Goal: Transaction & Acquisition: Purchase product/service

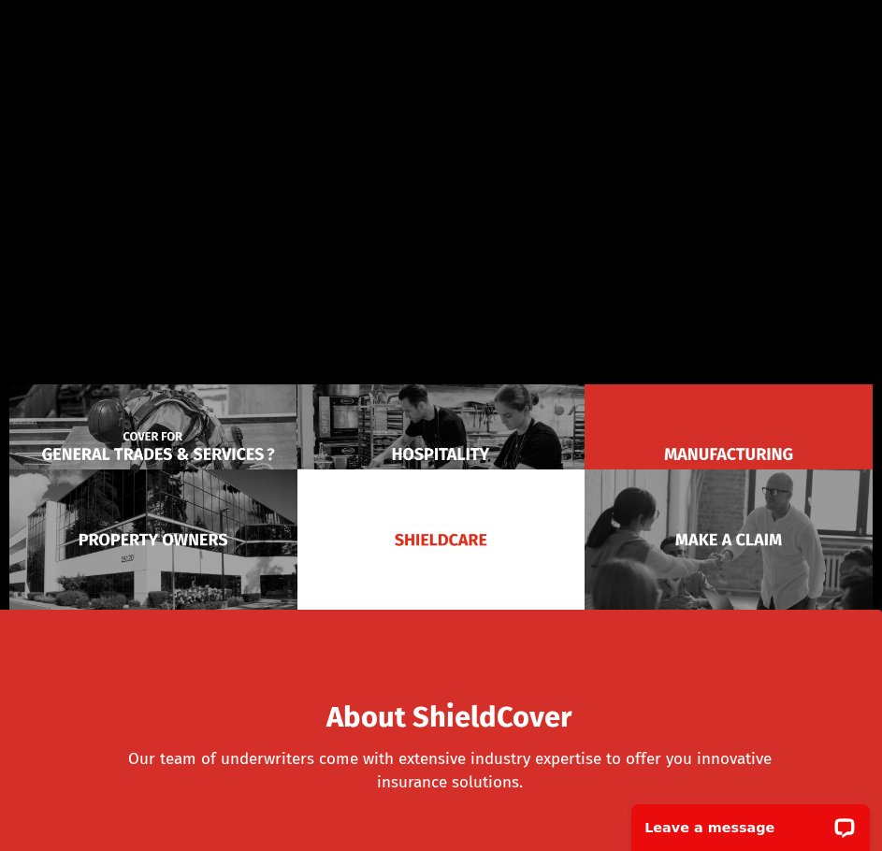
click at [126, 429] on img at bounding box center [153, 454] width 288 height 139
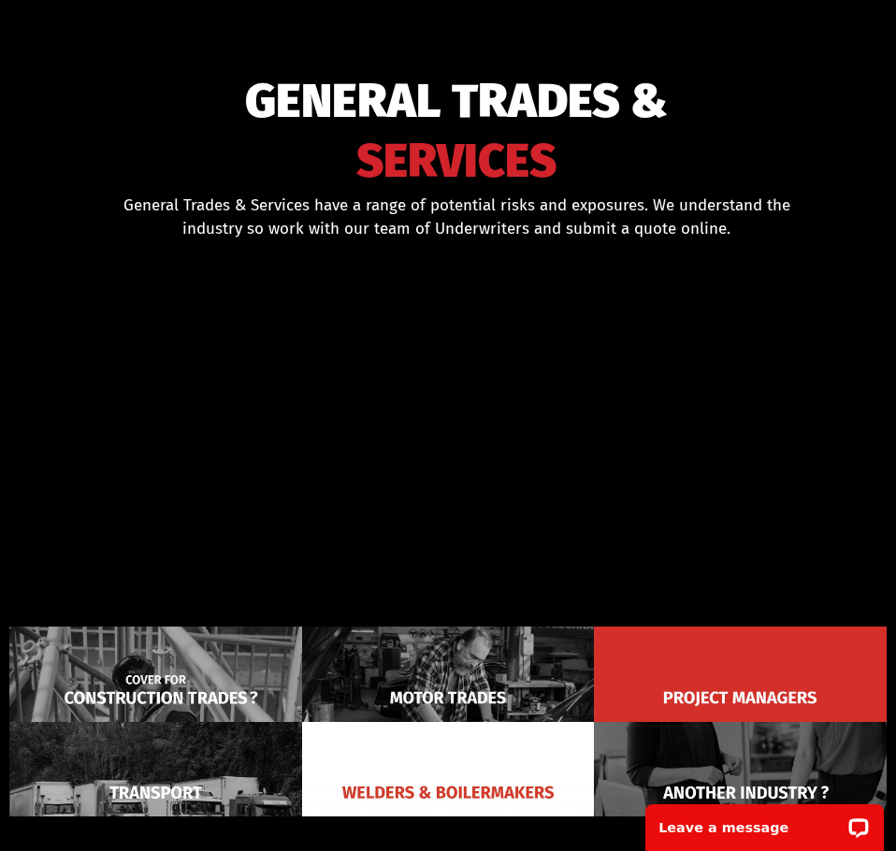
click at [119, 667] on img at bounding box center [155, 698] width 293 height 142
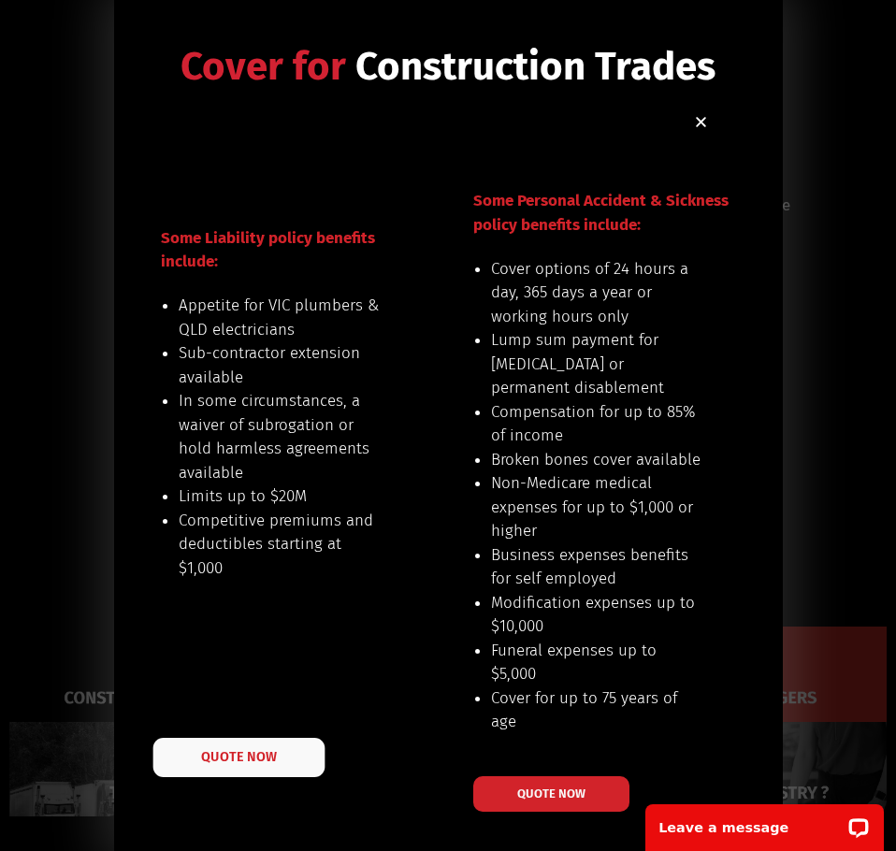
click at [248, 763] on span "QUOTE NOW" at bounding box center [238, 756] width 75 height 13
